Goal: Task Accomplishment & Management: Manage account settings

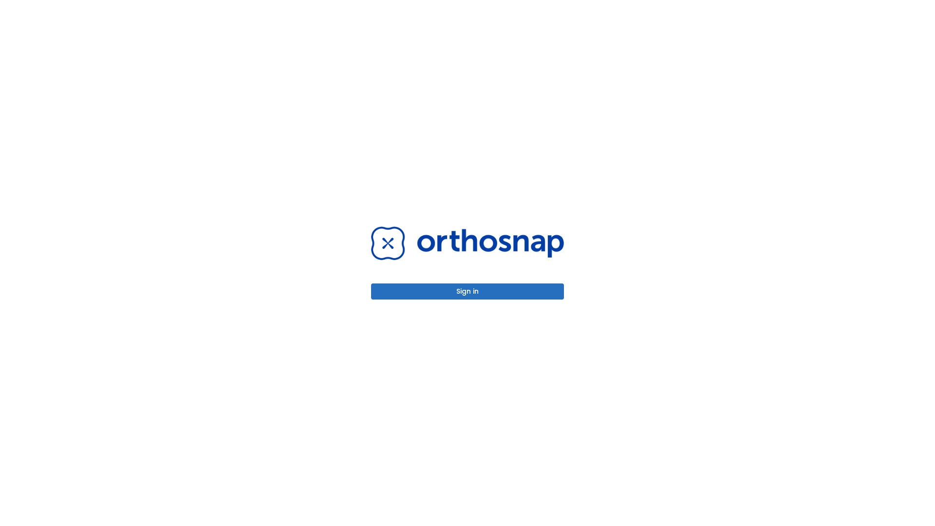
click at [467, 291] on button "Sign in" at bounding box center [467, 291] width 193 height 16
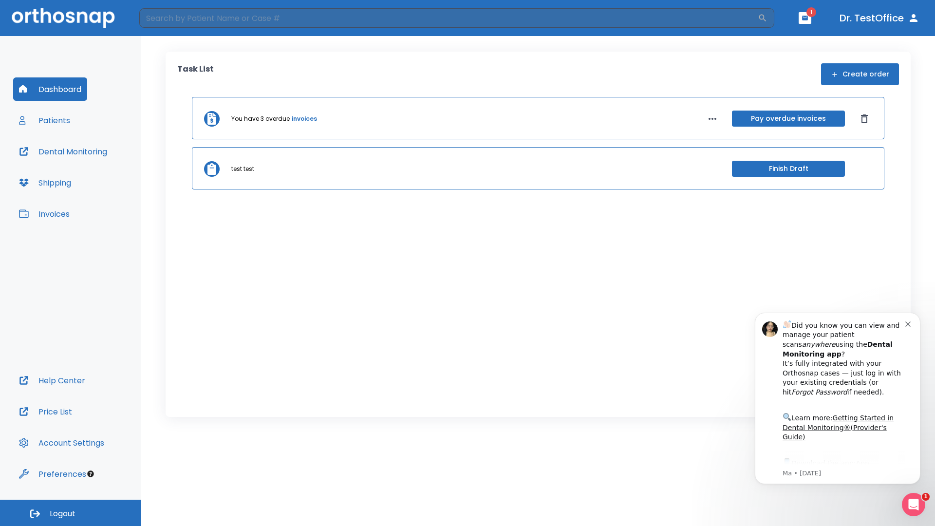
click at [71, 513] on span "Logout" at bounding box center [63, 513] width 26 height 11
